Goal: Information Seeking & Learning: Compare options

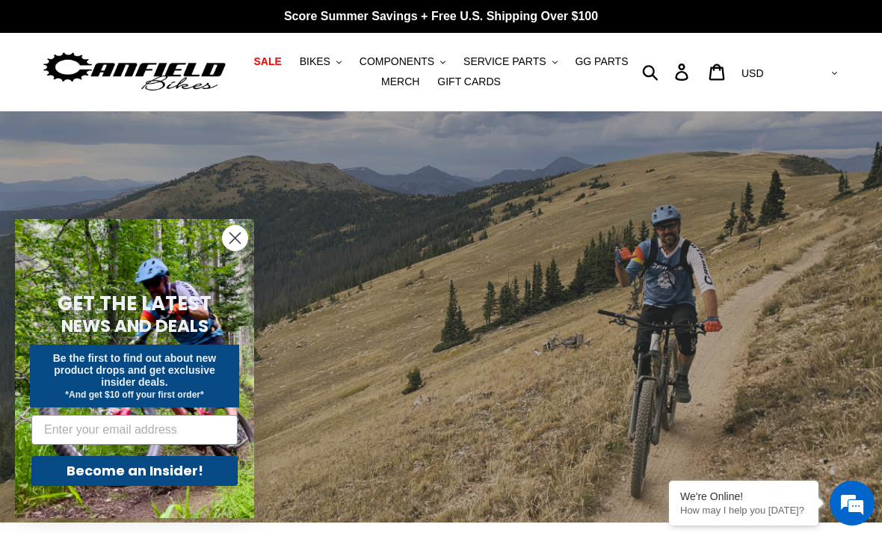
click at [330, 64] on span "BIKES" at bounding box center [315, 61] width 31 height 13
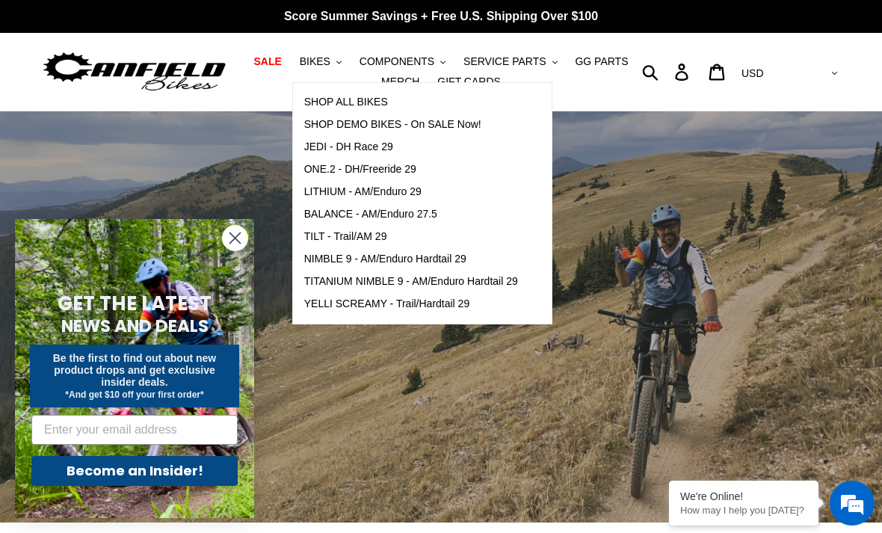
click at [412, 191] on span "LITHIUM - AM/Enduro 29" at bounding box center [362, 191] width 117 height 13
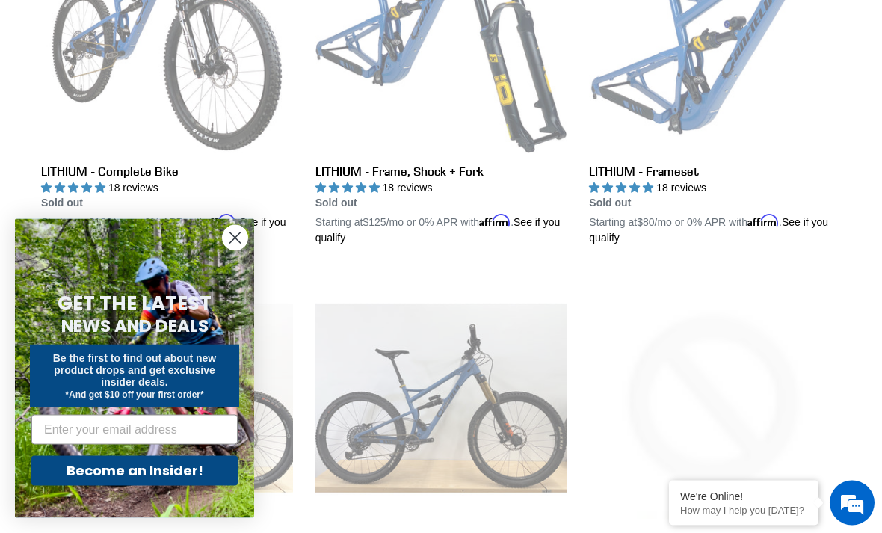
scroll to position [544, 0]
click at [231, 250] on circle "Close dialog" at bounding box center [235, 238] width 25 height 25
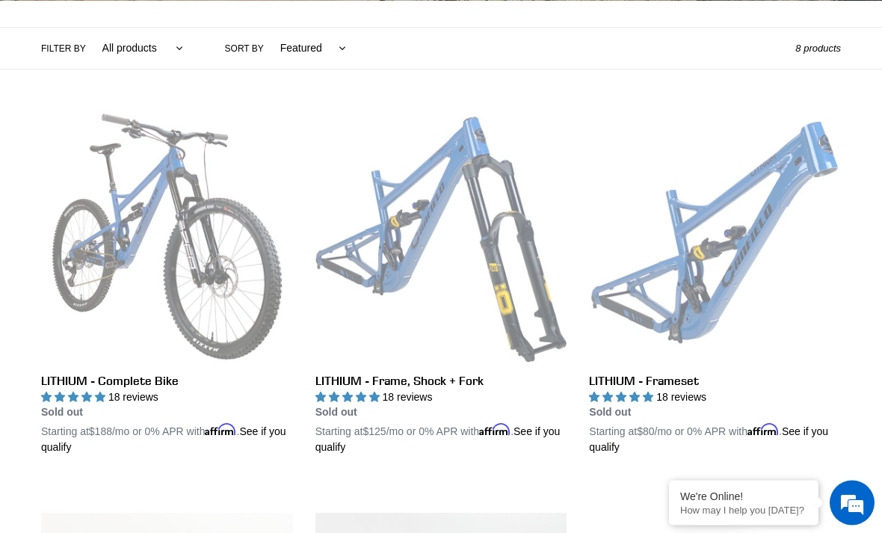
scroll to position [335, 0]
click at [663, 291] on link "LITHIUM - Frameset" at bounding box center [715, 283] width 252 height 344
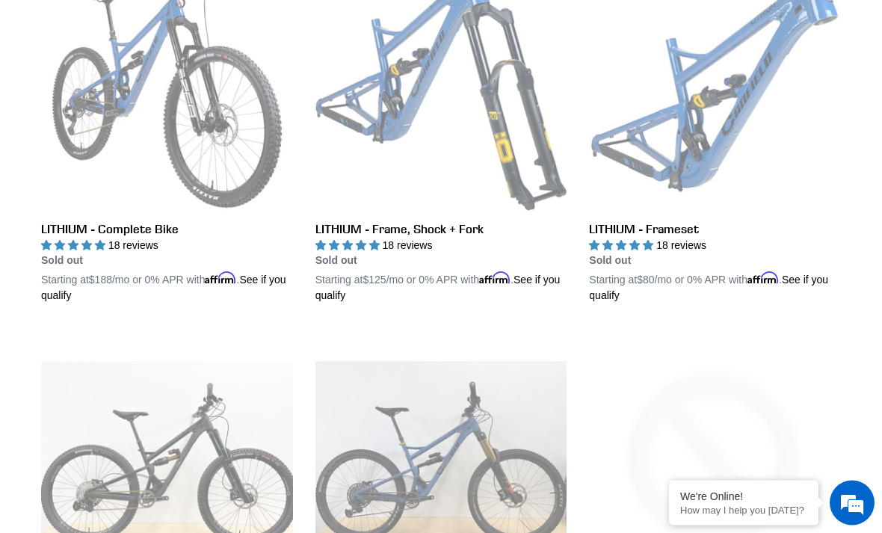
scroll to position [489, 0]
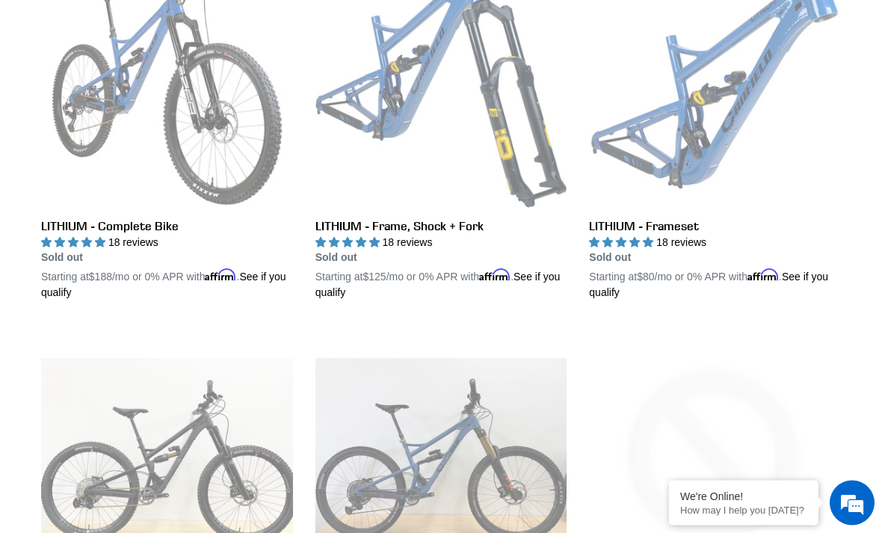
click at [673, 218] on link "LITHIUM - Frameset" at bounding box center [715, 129] width 252 height 344
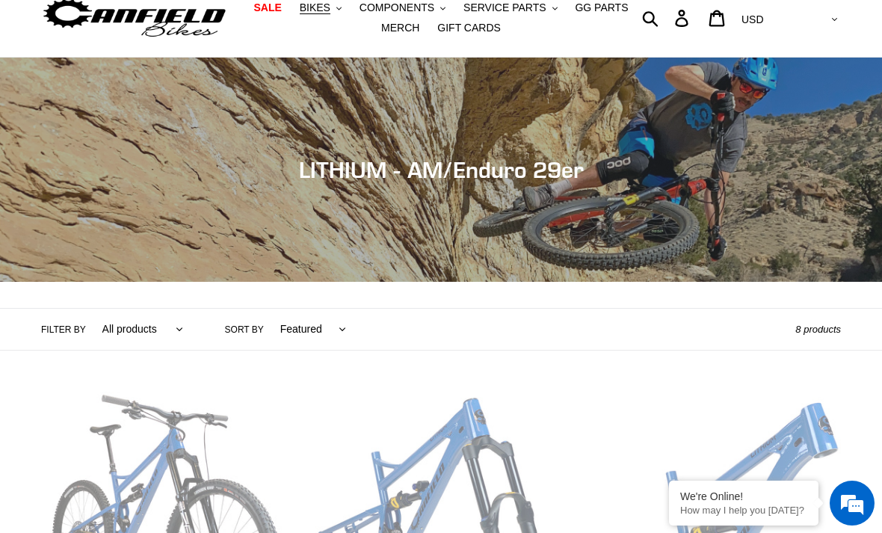
scroll to position [0, 0]
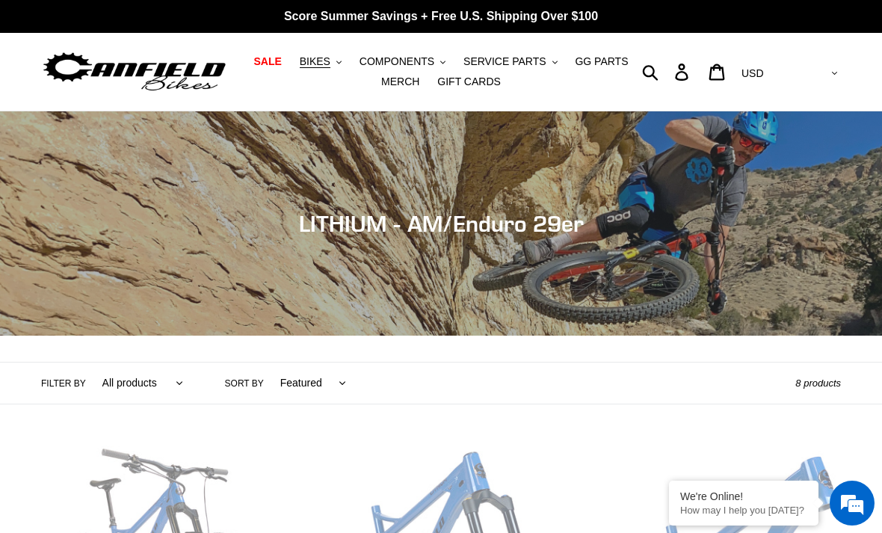
click at [338, 64] on button "BIKES .cls-1{fill:#231f20}" at bounding box center [320, 62] width 57 height 20
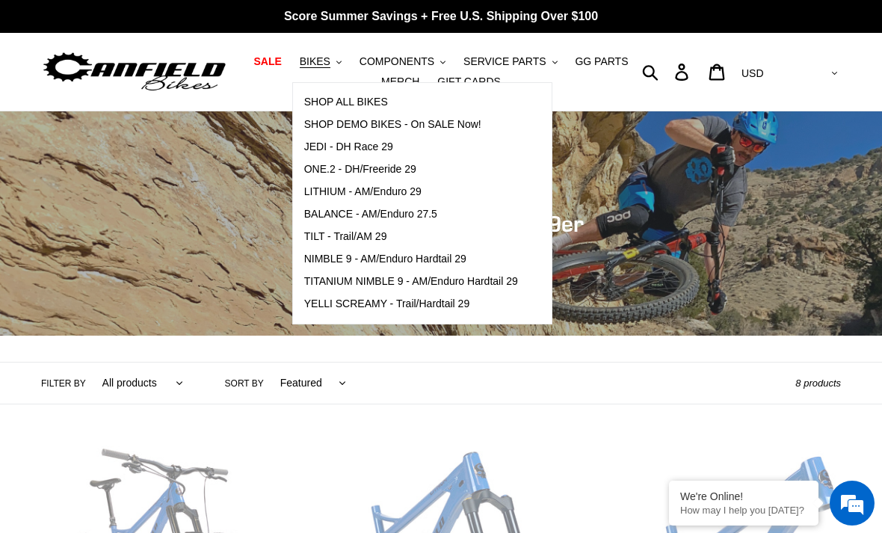
click at [387, 235] on span "TILT - Trail/AM 29" at bounding box center [345, 236] width 83 height 13
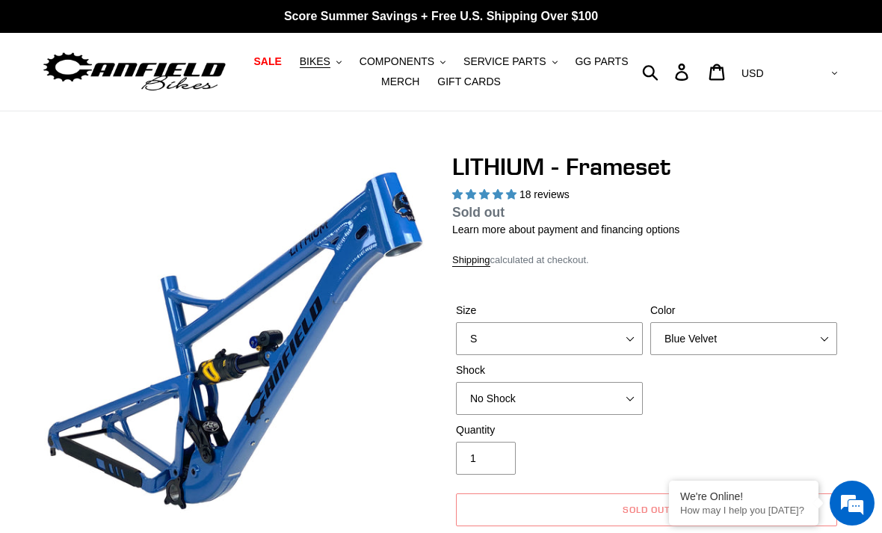
select select "highest-rating"
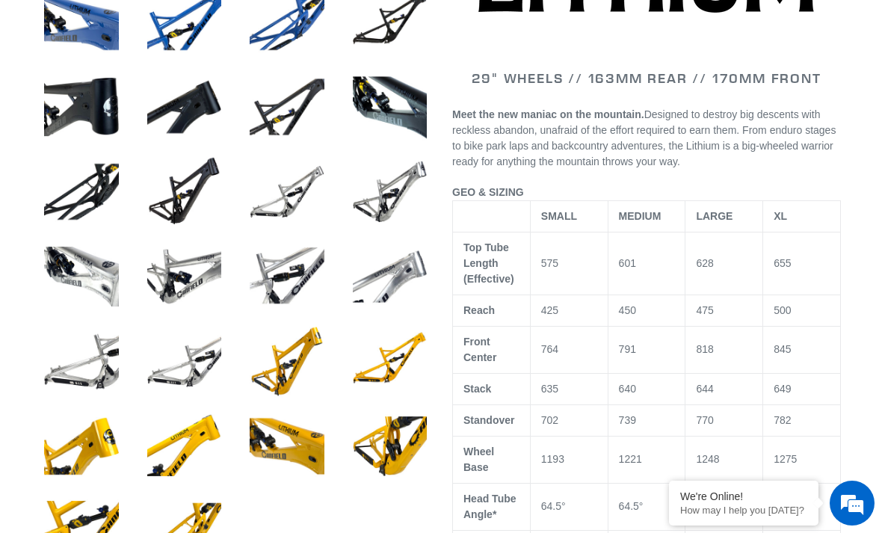
scroll to position [669, 0]
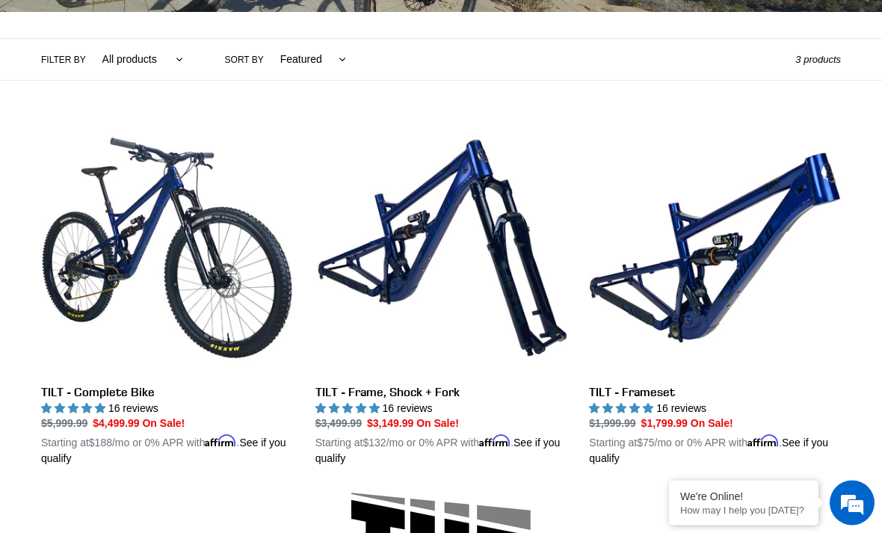
scroll to position [324, 0]
click at [664, 395] on link "TILT - Frameset" at bounding box center [715, 294] width 252 height 344
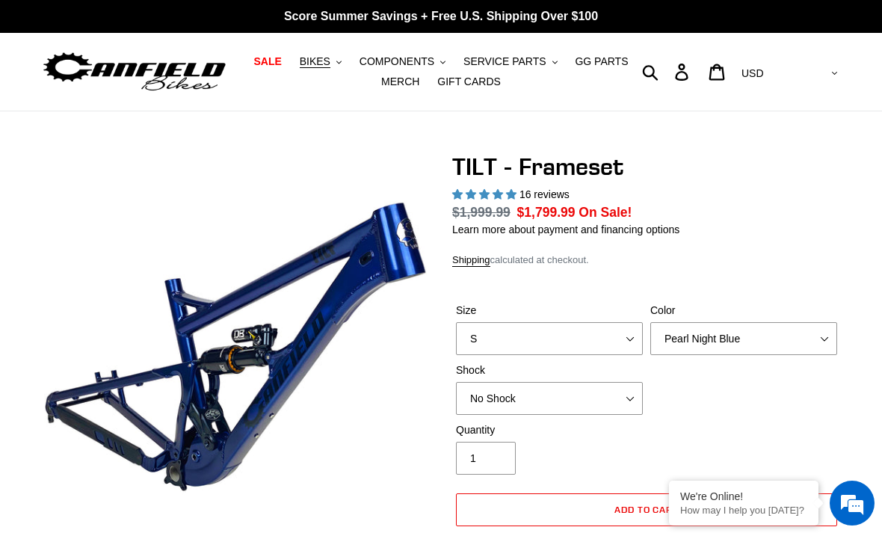
select select "highest-rating"
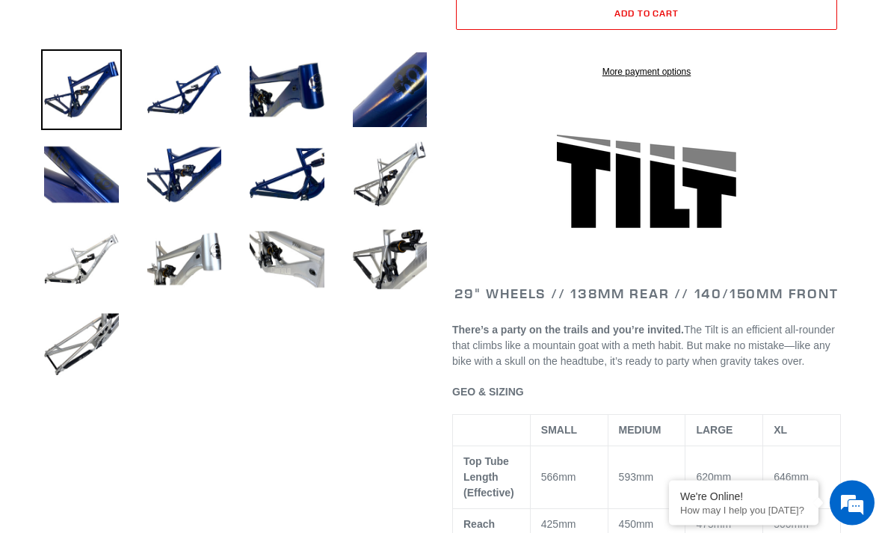
scroll to position [516, 0]
